Goal: Task Accomplishment & Management: Use online tool/utility

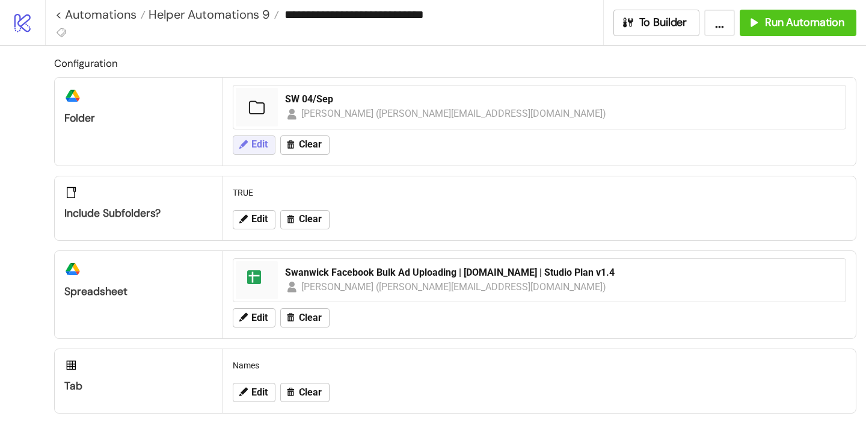
click at [263, 151] on button "Edit" at bounding box center [254, 144] width 43 height 19
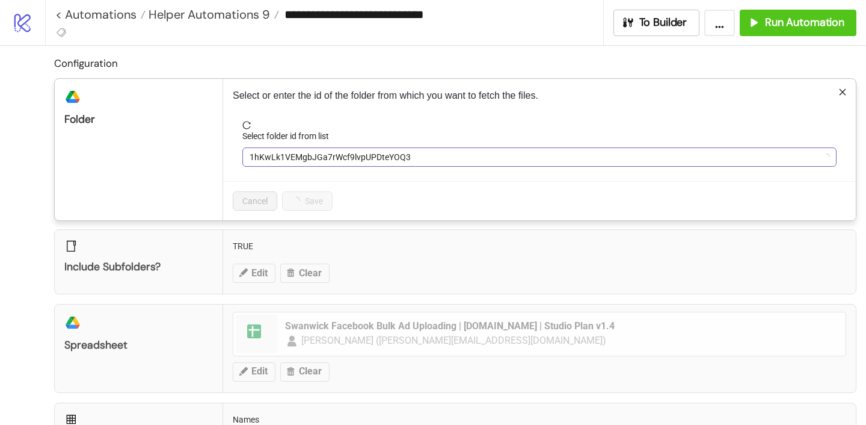
click at [283, 155] on span "1hKwLk1VEMgbJGa7rWcf9lvpUPDteYOQ3" at bounding box center [540, 157] width 580 height 18
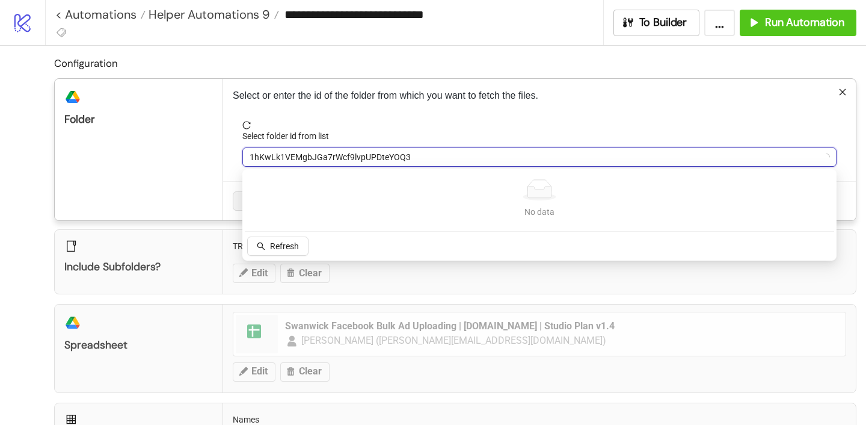
click at [283, 155] on span "1hKwLk1VEMgbJGa7rWcf9lvpUPDteYOQ3" at bounding box center [540, 157] width 580 height 18
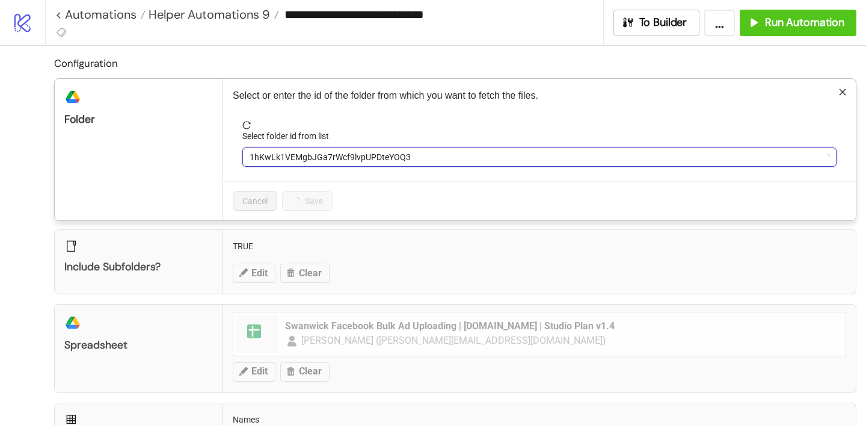
click at [299, 156] on span "1hKwLk1VEMgbJGa7rWcf9lvpUPDteYOQ3" at bounding box center [540, 157] width 580 height 18
click at [292, 154] on span "SW 04/Sep" at bounding box center [540, 157] width 580 height 18
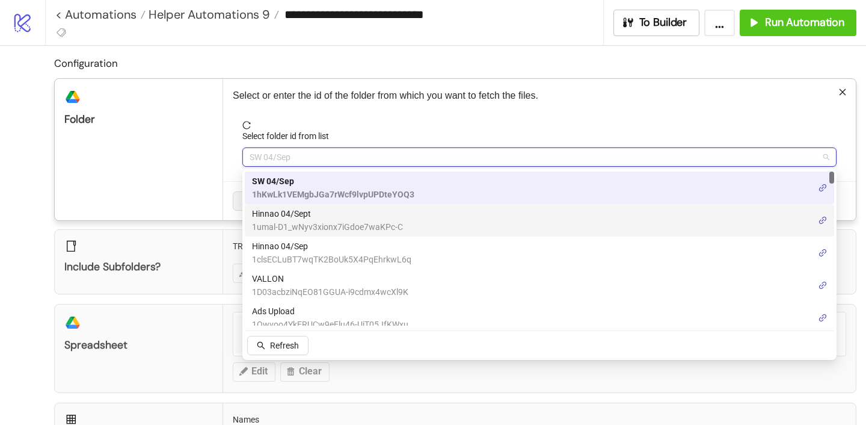
click at [281, 212] on span "Hinnao 04/Sept" at bounding box center [327, 213] width 151 height 13
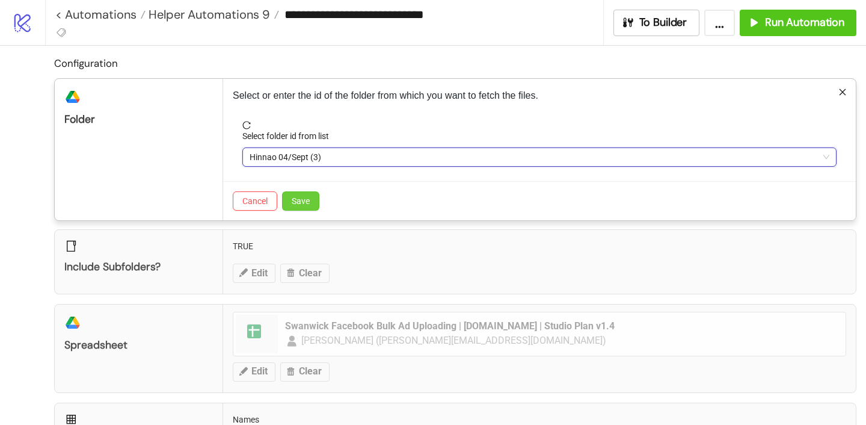
click at [304, 203] on span "Save" at bounding box center [301, 201] width 18 height 10
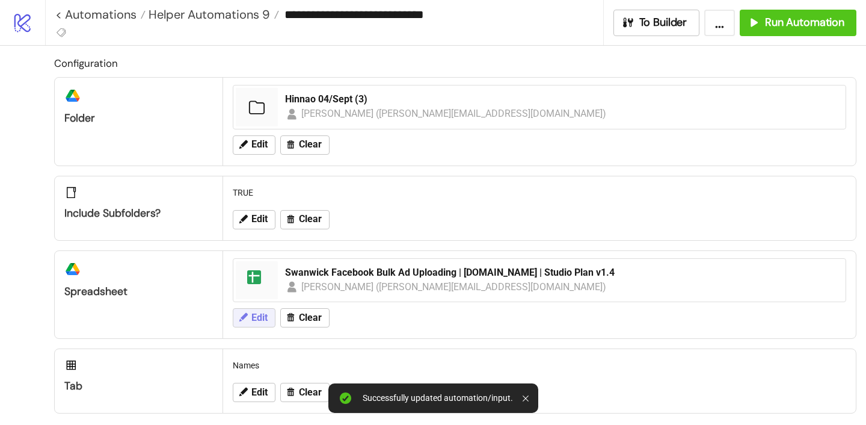
click at [253, 320] on span "Edit" at bounding box center [259, 317] width 16 height 11
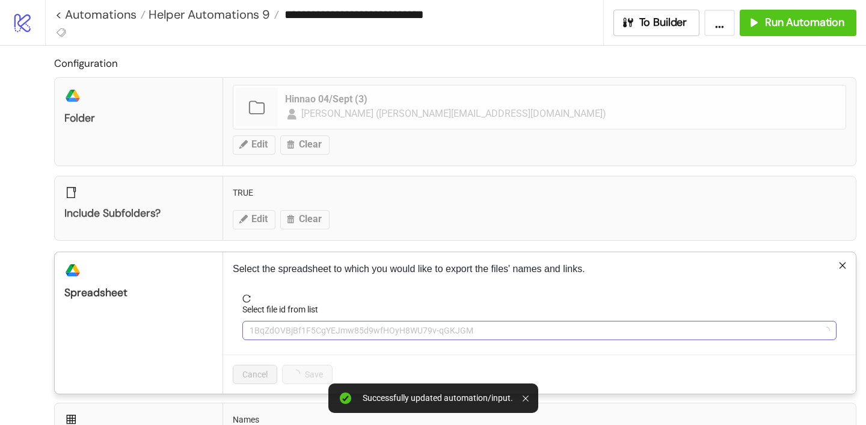
click at [292, 321] on span "1BqZdOVBjBf1F5CgYEJmw85d9wfHOyH8WU79v-qGKJGM" at bounding box center [540, 330] width 580 height 18
click at [289, 331] on span "Swanwick Facebook Bulk Ad Uploading | [DOMAIN_NAME] | Studio Plan v1.4" at bounding box center [540, 330] width 580 height 18
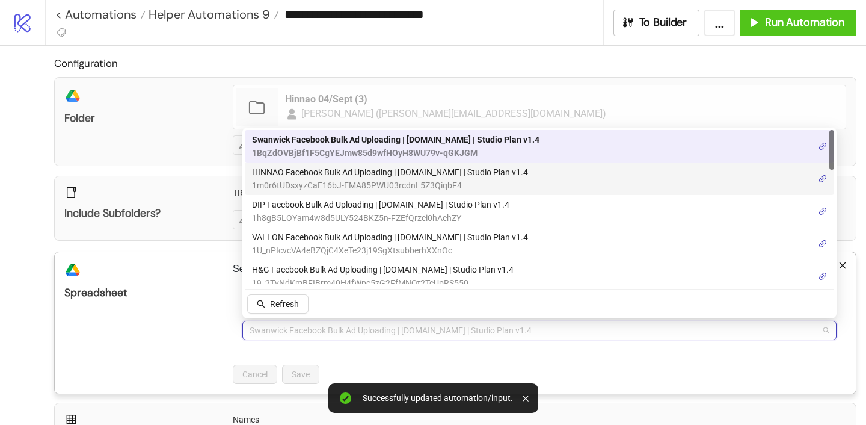
click at [325, 170] on span "HINNAO Facebook Bulk Ad Uploading | [DOMAIN_NAME] | Studio Plan v1.4" at bounding box center [390, 171] width 276 height 13
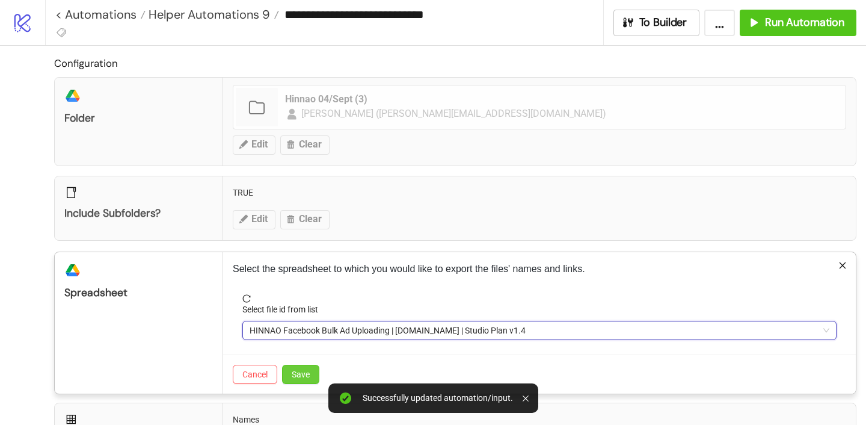
click at [304, 369] on span "Save" at bounding box center [301, 374] width 18 height 10
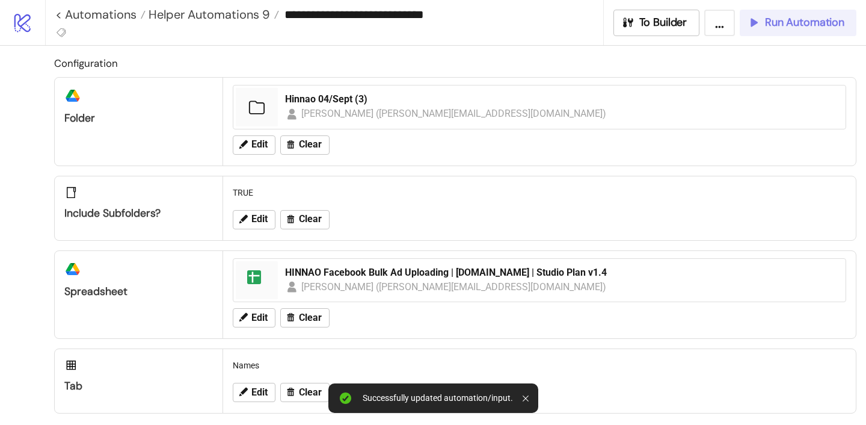
click at [784, 21] on span "Run Automation" at bounding box center [804, 23] width 79 height 14
